Goal: Task Accomplishment & Management: Manage account settings

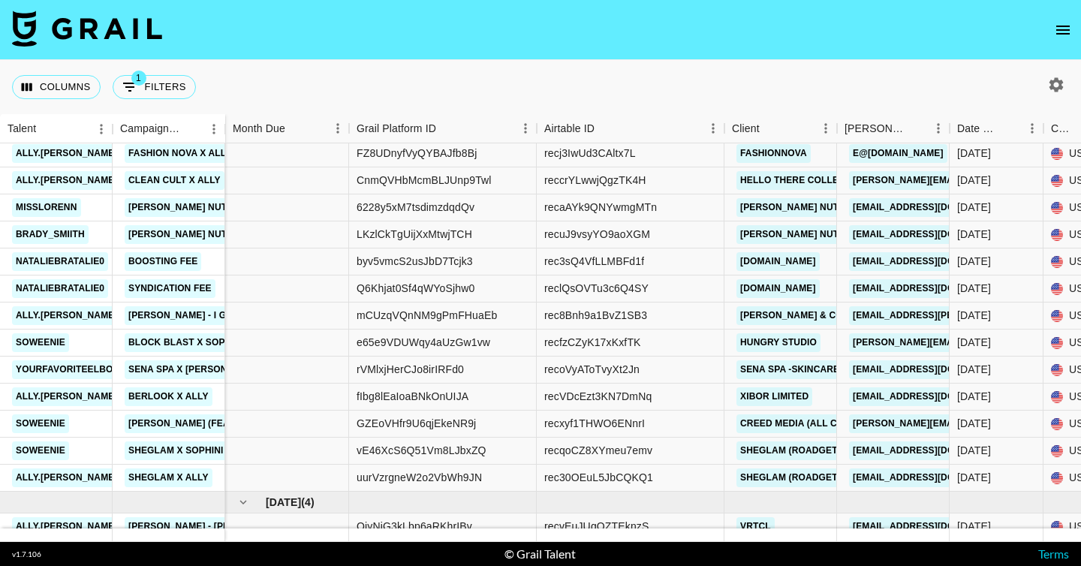
scroll to position [797, 0]
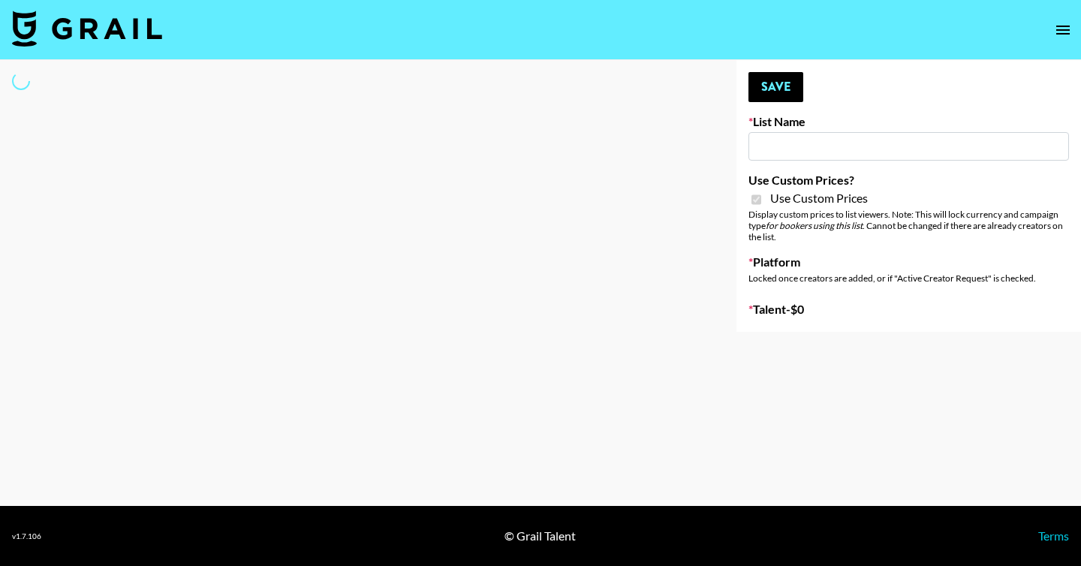
type input "HaruHaru Wonder 15/10"
checkbox input "true"
select select "Brand"
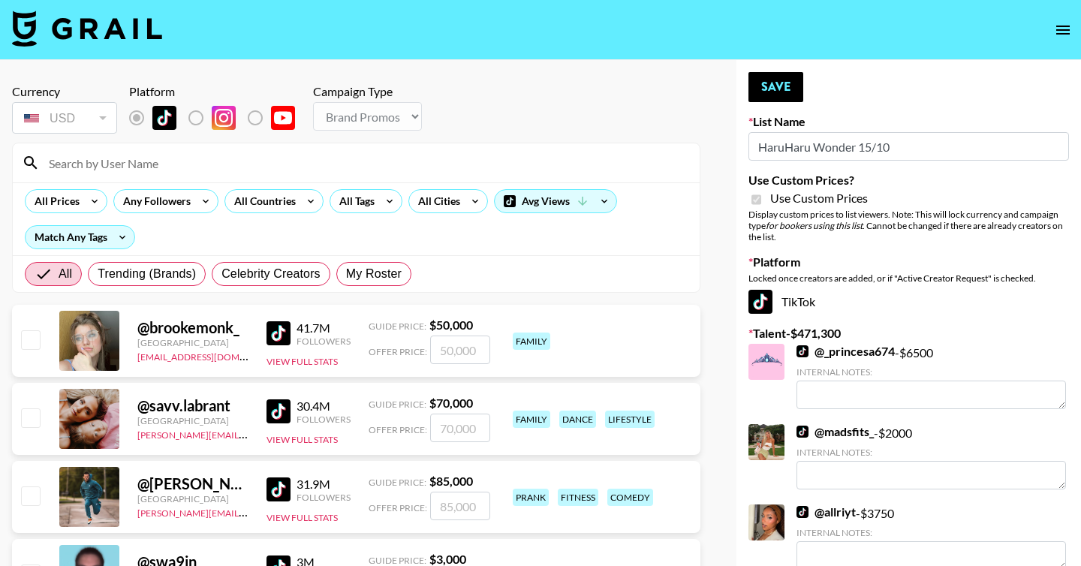
click at [372, 279] on span "My Roster" at bounding box center [374, 274] width 56 height 18
click at [346, 274] on input "My Roster" at bounding box center [346, 274] width 0 height 0
radio input "true"
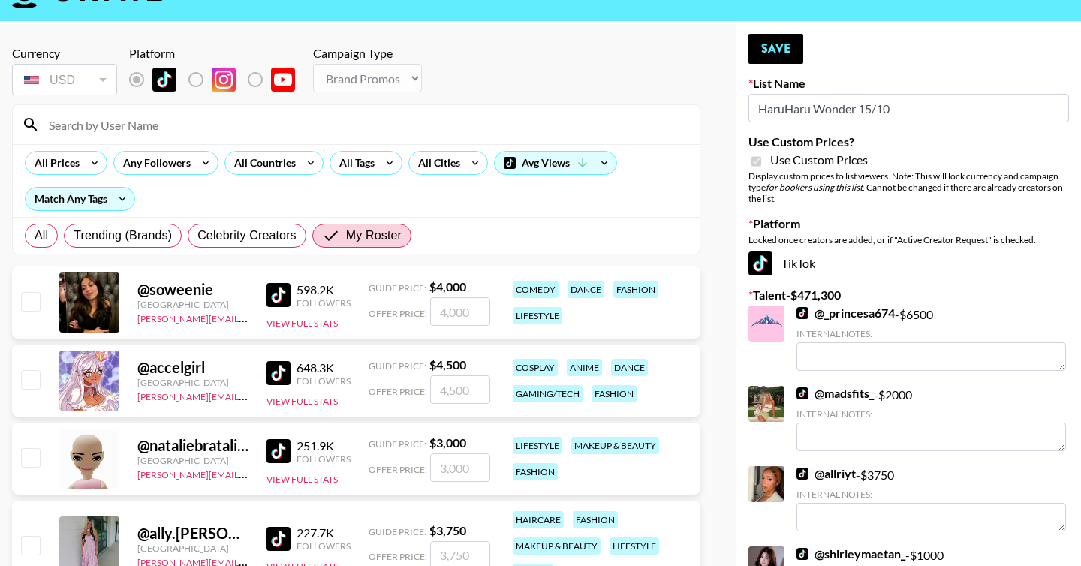
scroll to position [47, 0]
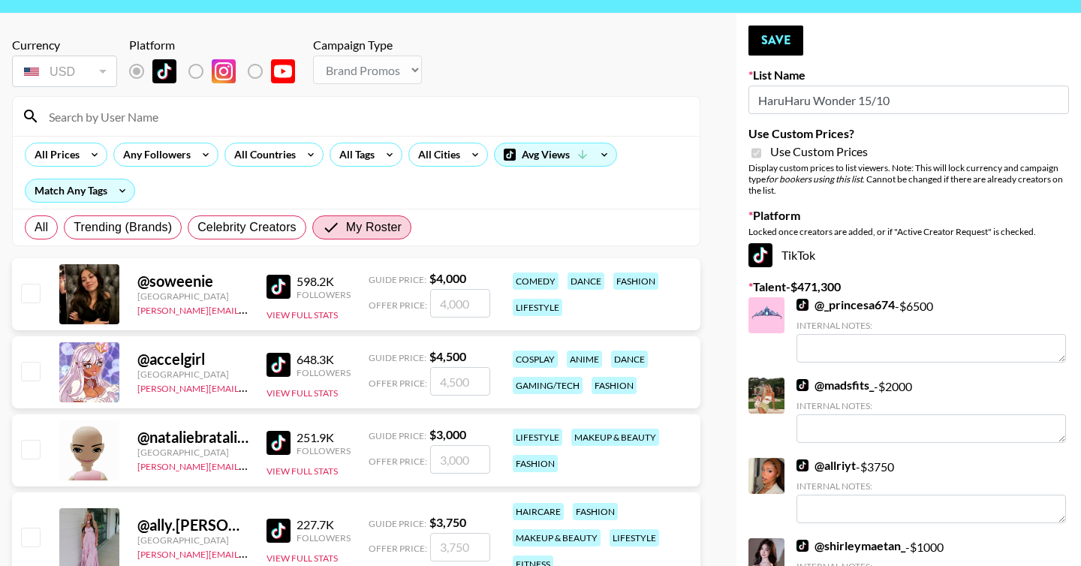
click at [28, 292] on input "checkbox" at bounding box center [30, 293] width 18 height 18
checkbox input "true"
type input "4000"
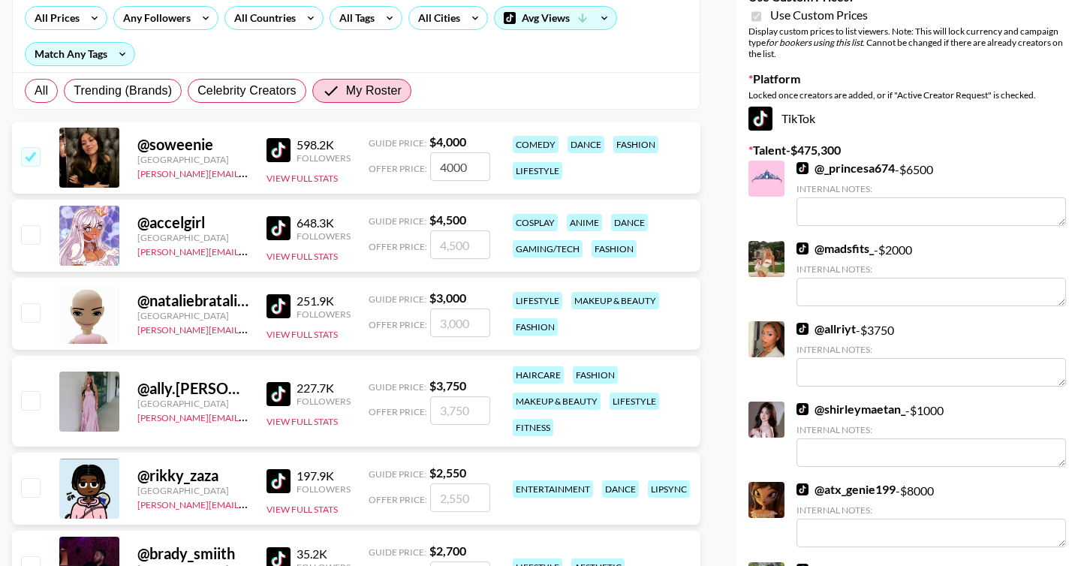
click at [31, 397] on input "checkbox" at bounding box center [30, 400] width 18 height 18
checkbox input "true"
type input "3750"
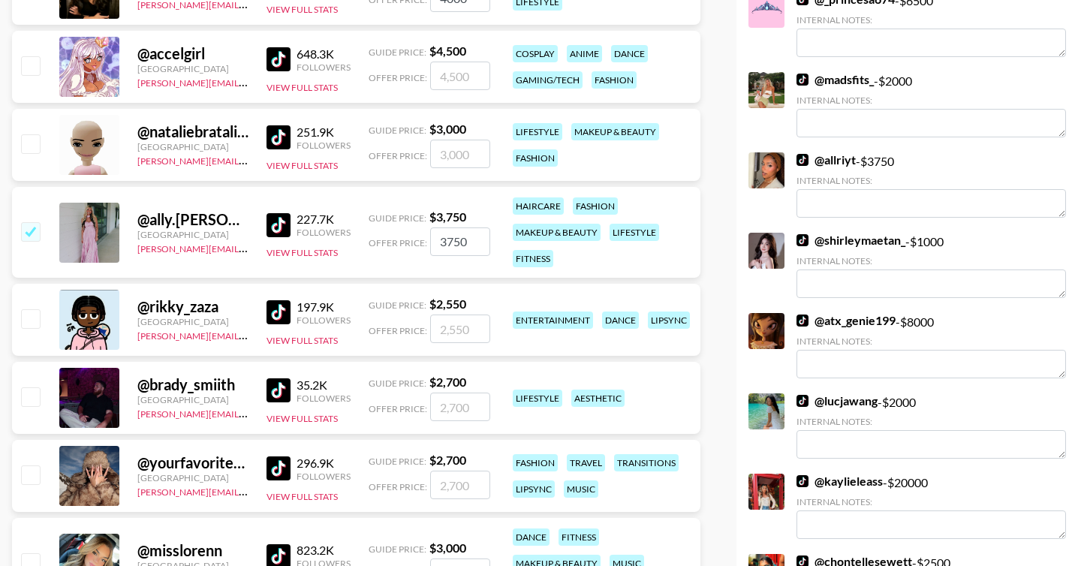
scroll to position [429, 0]
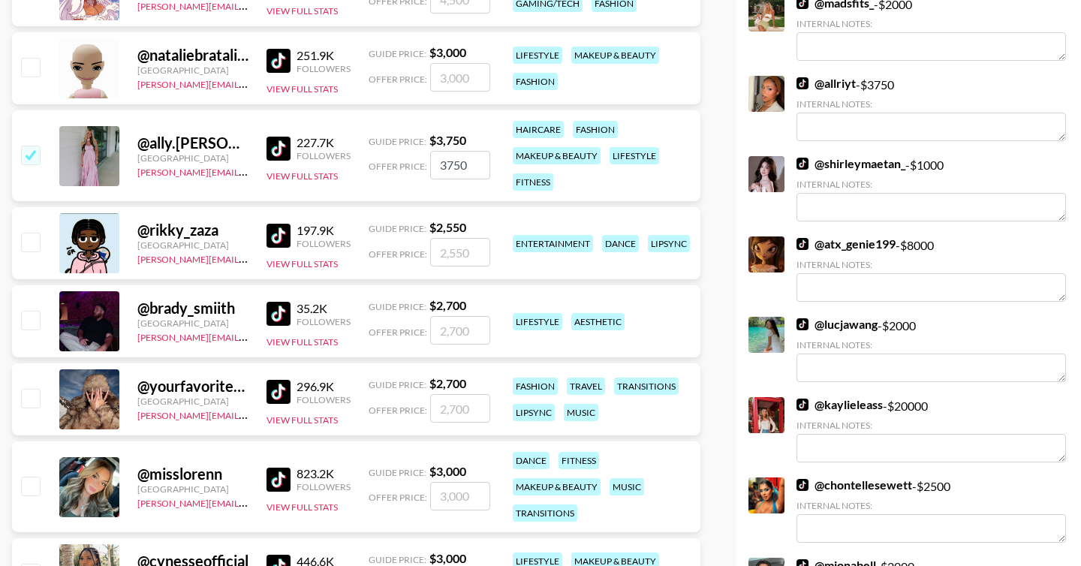
click at [34, 324] on input "checkbox" at bounding box center [30, 320] width 18 height 18
checkbox input "true"
type input "2700"
click at [32, 394] on input "checkbox" at bounding box center [30, 398] width 18 height 18
checkbox input "true"
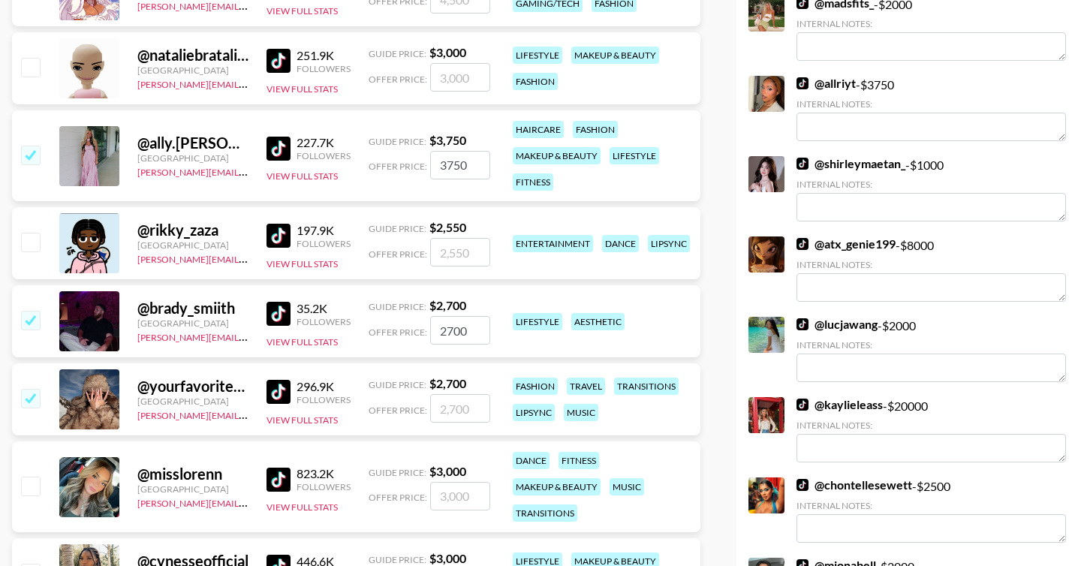
type input "2700"
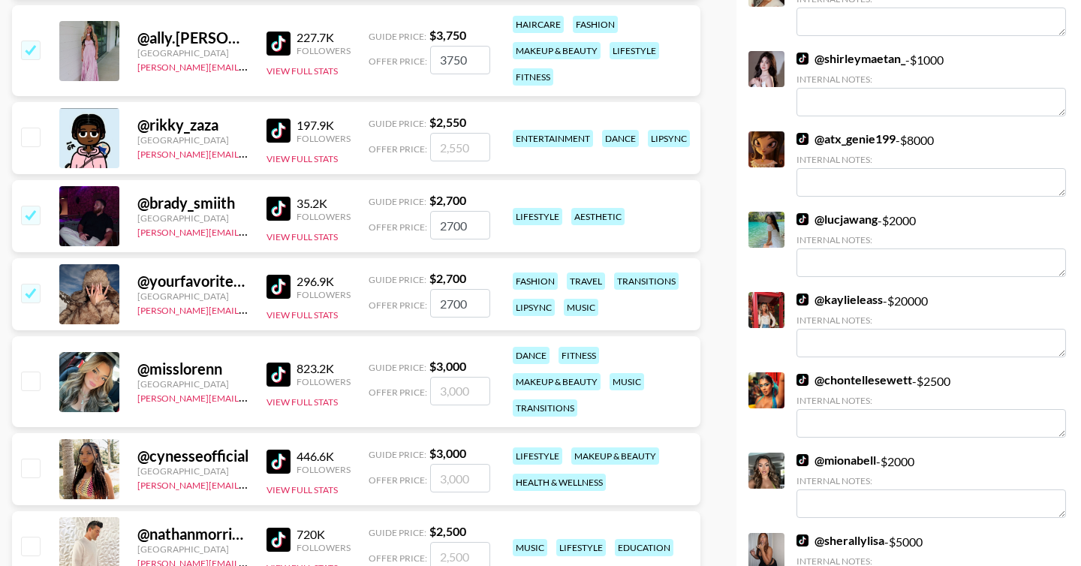
scroll to position [535, 0]
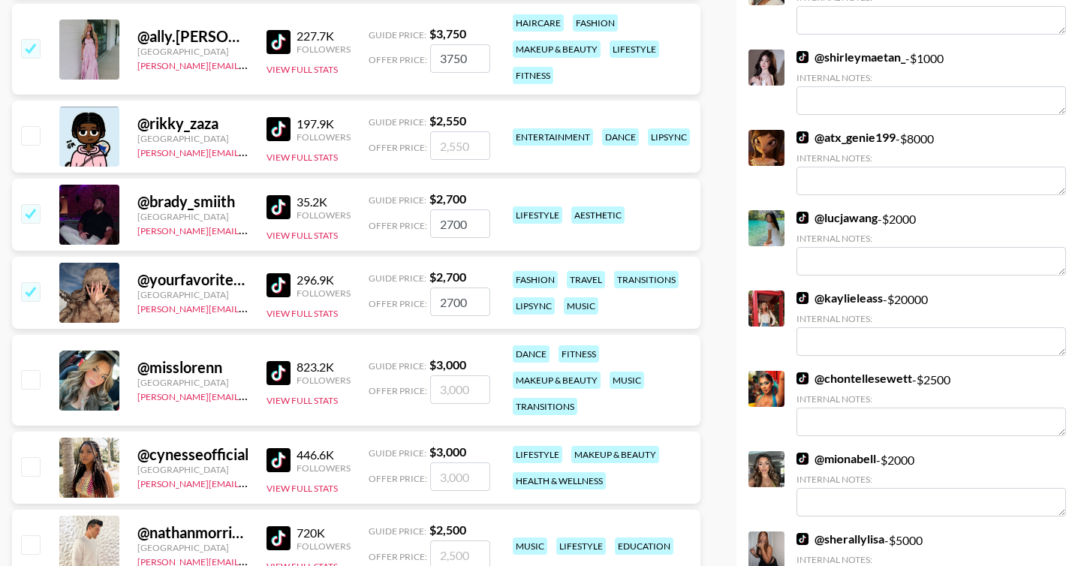
click at [27, 378] on input "checkbox" at bounding box center [30, 379] width 18 height 18
checkbox input "true"
type input "3000"
click at [32, 461] on input "checkbox" at bounding box center [30, 466] width 18 height 18
checkbox input "true"
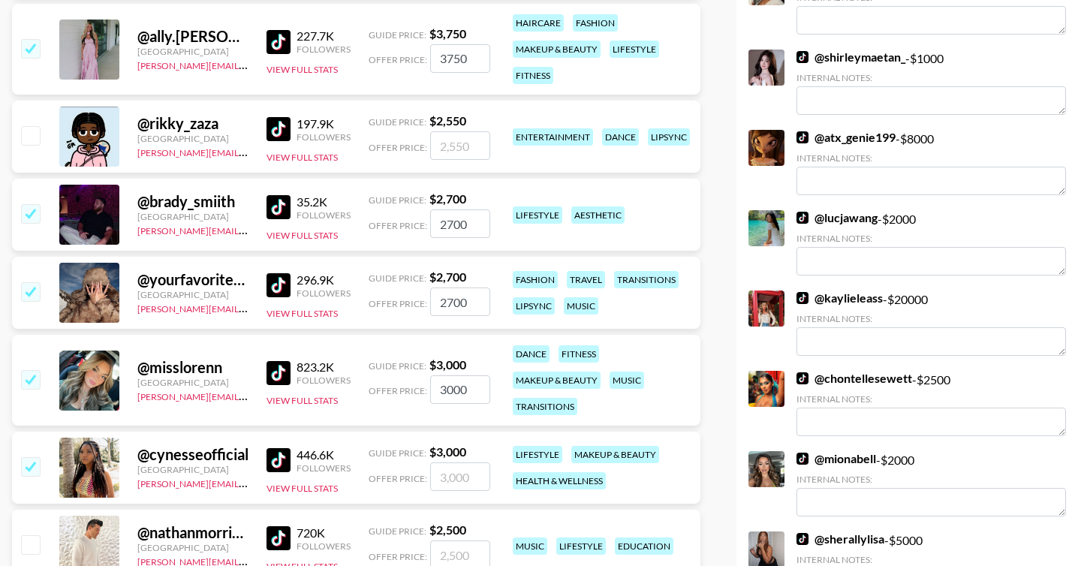
type input "3000"
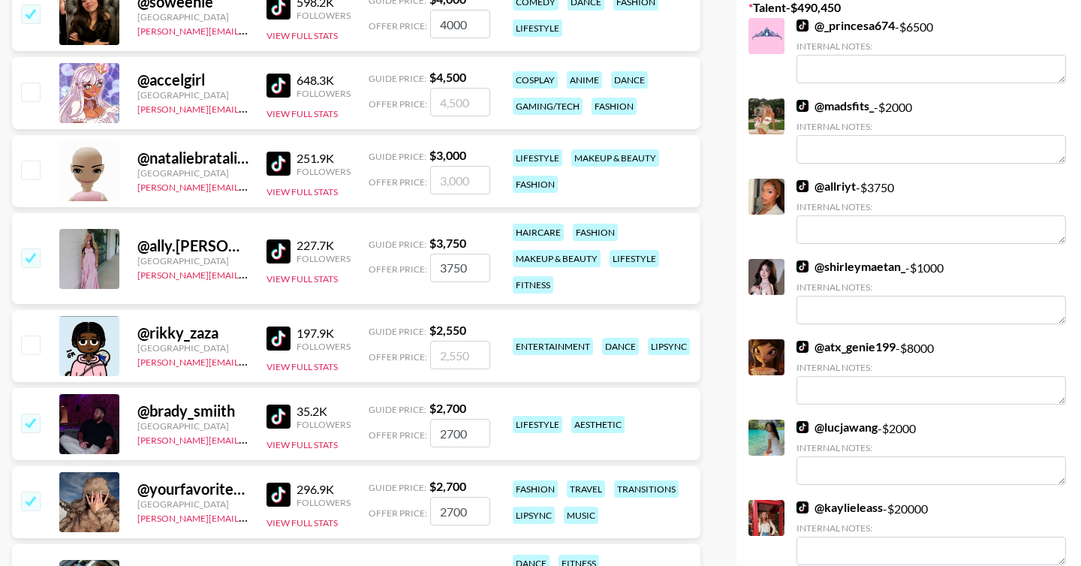
scroll to position [0, 0]
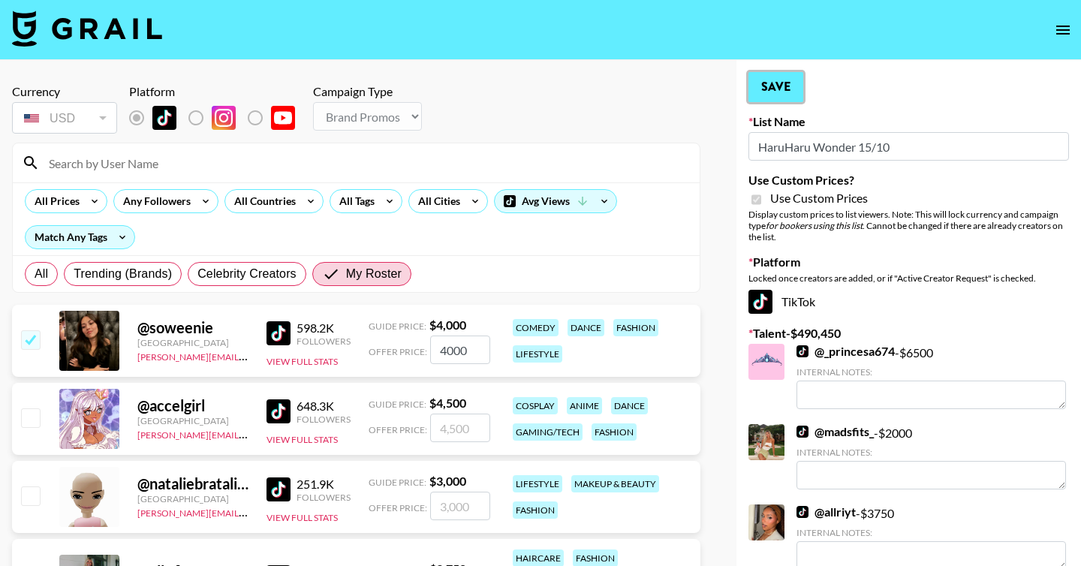
click at [782, 86] on button "Save" at bounding box center [776, 87] width 55 height 30
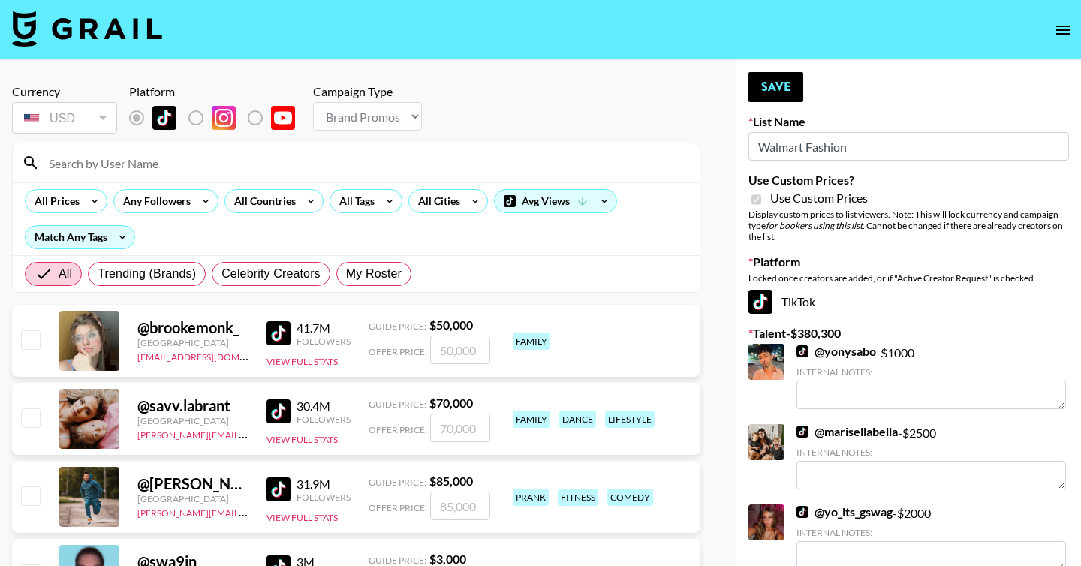
select select "Brand"
click at [387, 281] on span "My Roster" at bounding box center [374, 274] width 56 height 18
click at [346, 274] on input "My Roster" at bounding box center [346, 274] width 0 height 0
radio input "true"
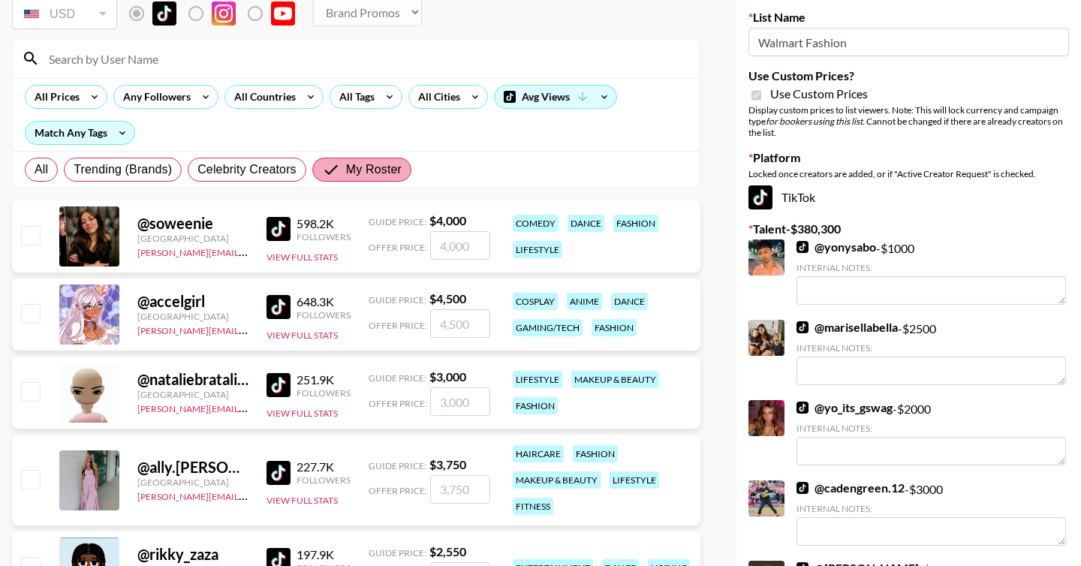
scroll to position [165, 0]
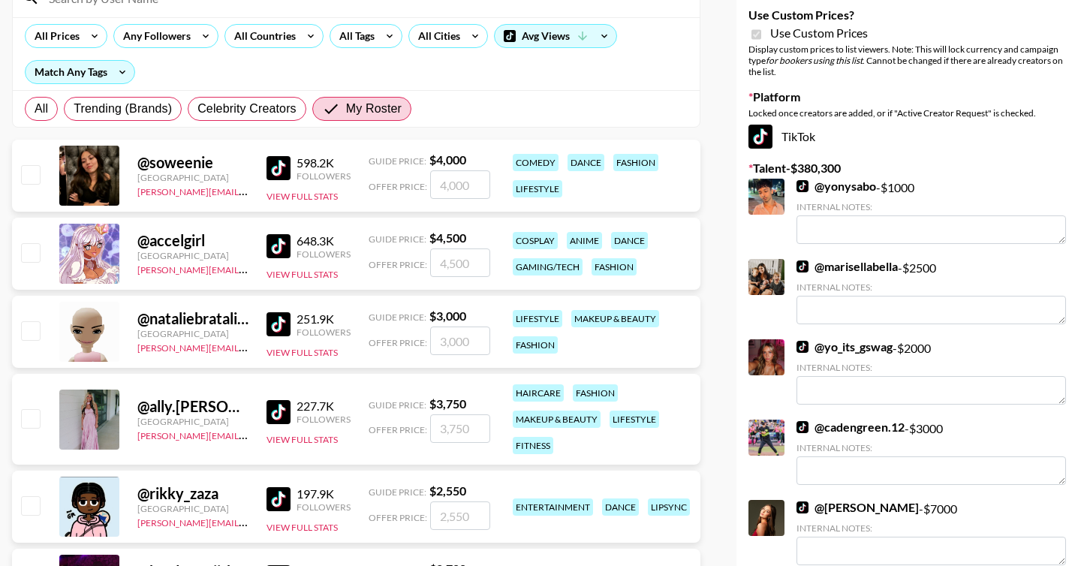
click at [33, 415] on input "checkbox" at bounding box center [30, 418] width 18 height 18
checkbox input "true"
type input "3750"
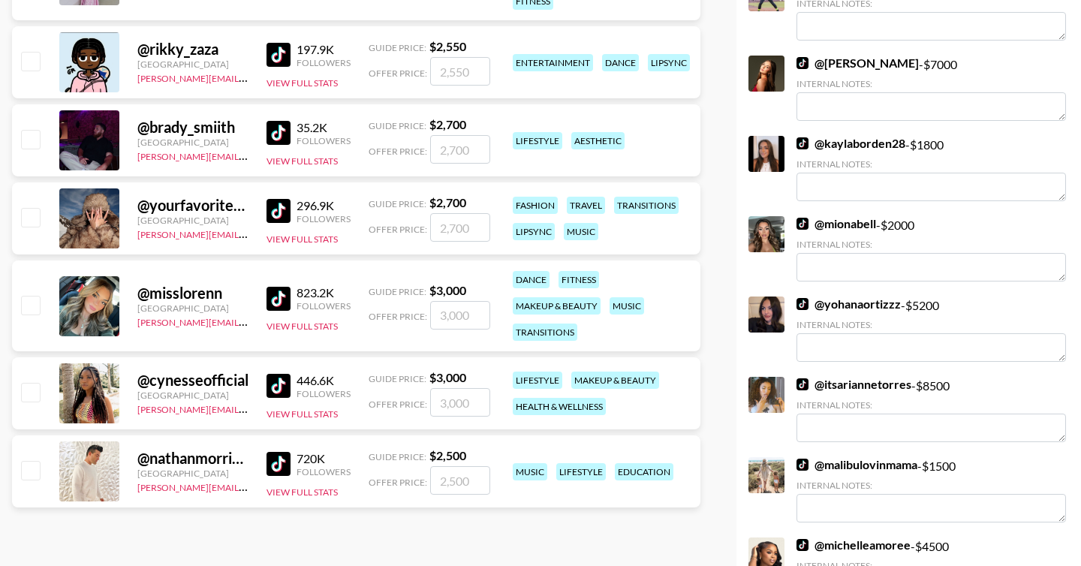
scroll to position [611, 0]
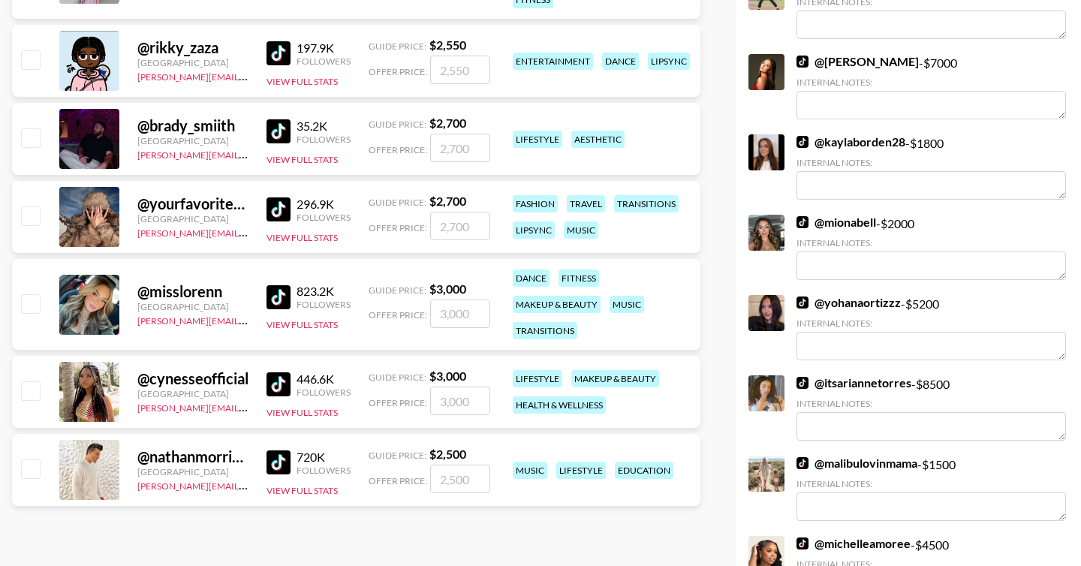
click at [28, 389] on input "checkbox" at bounding box center [30, 390] width 18 height 18
checkbox input "true"
type input "3000"
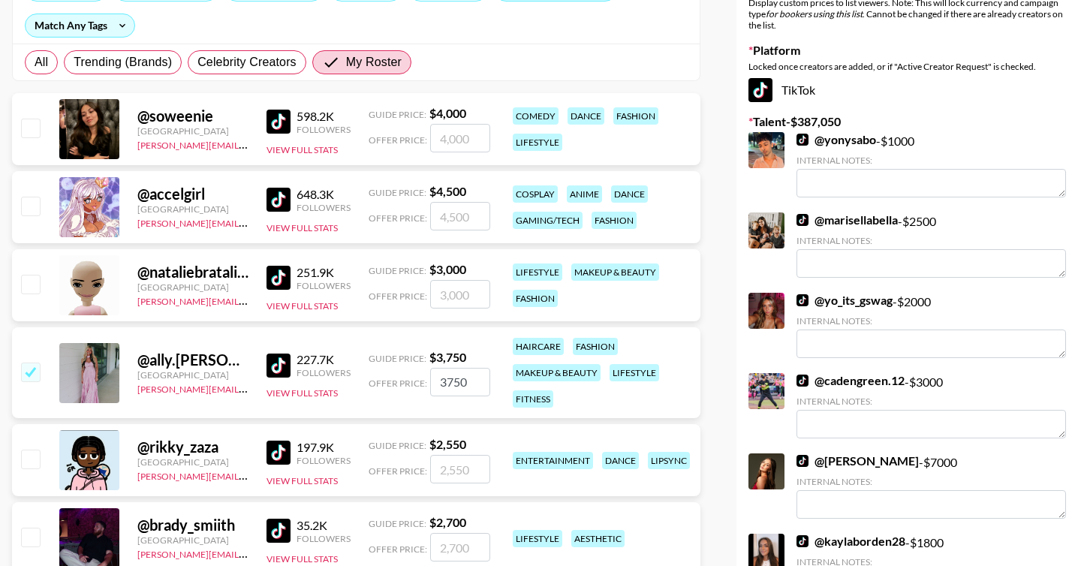
scroll to position [0, 0]
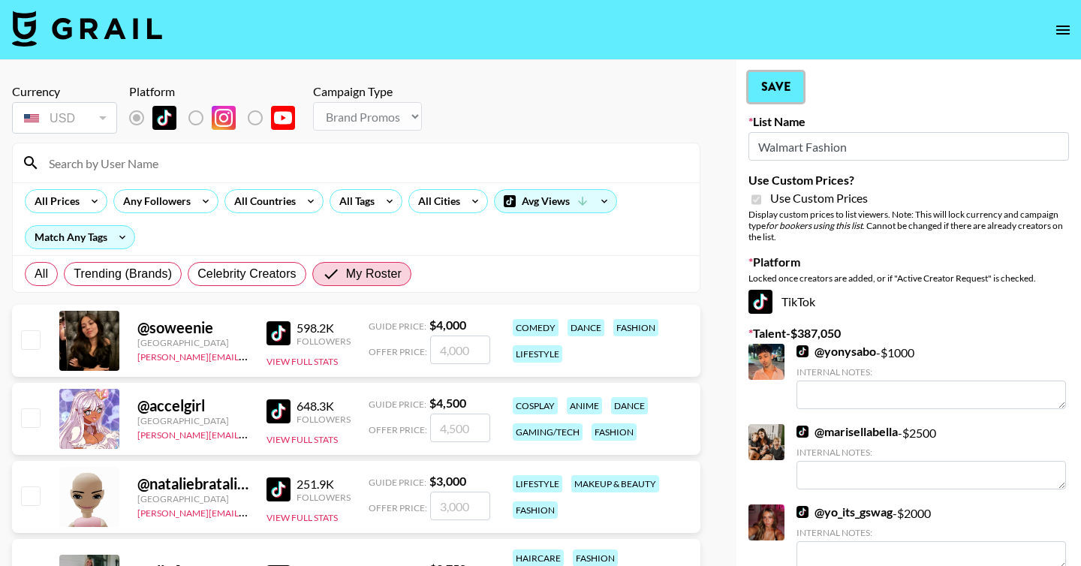
click at [778, 80] on button "Save" at bounding box center [776, 87] width 55 height 30
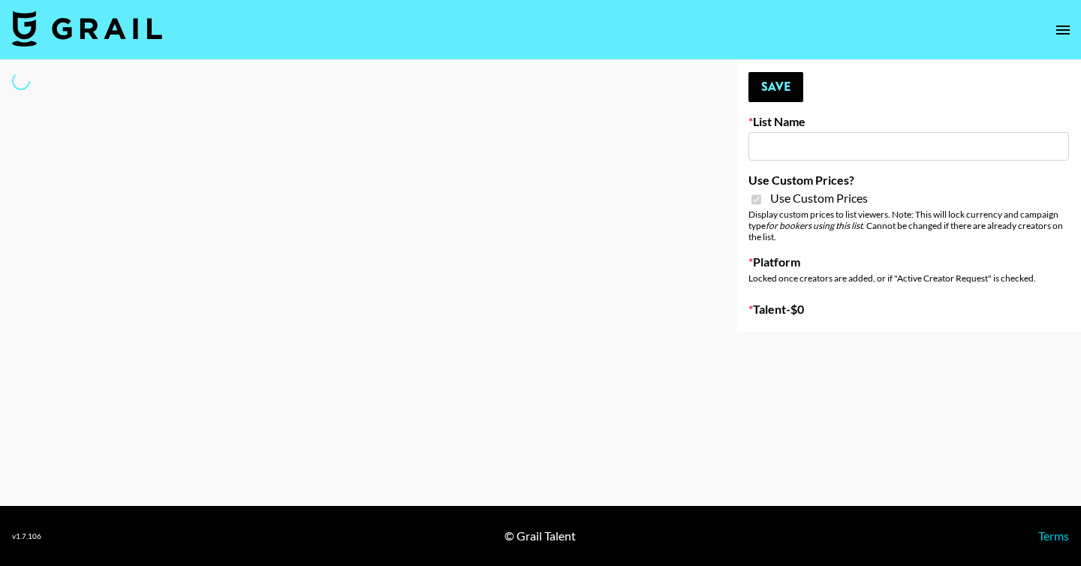
type input "Hot Chocolate Brand - US"
checkbox input "true"
select select "Brand"
